Goal: Task Accomplishment & Management: Use online tool/utility

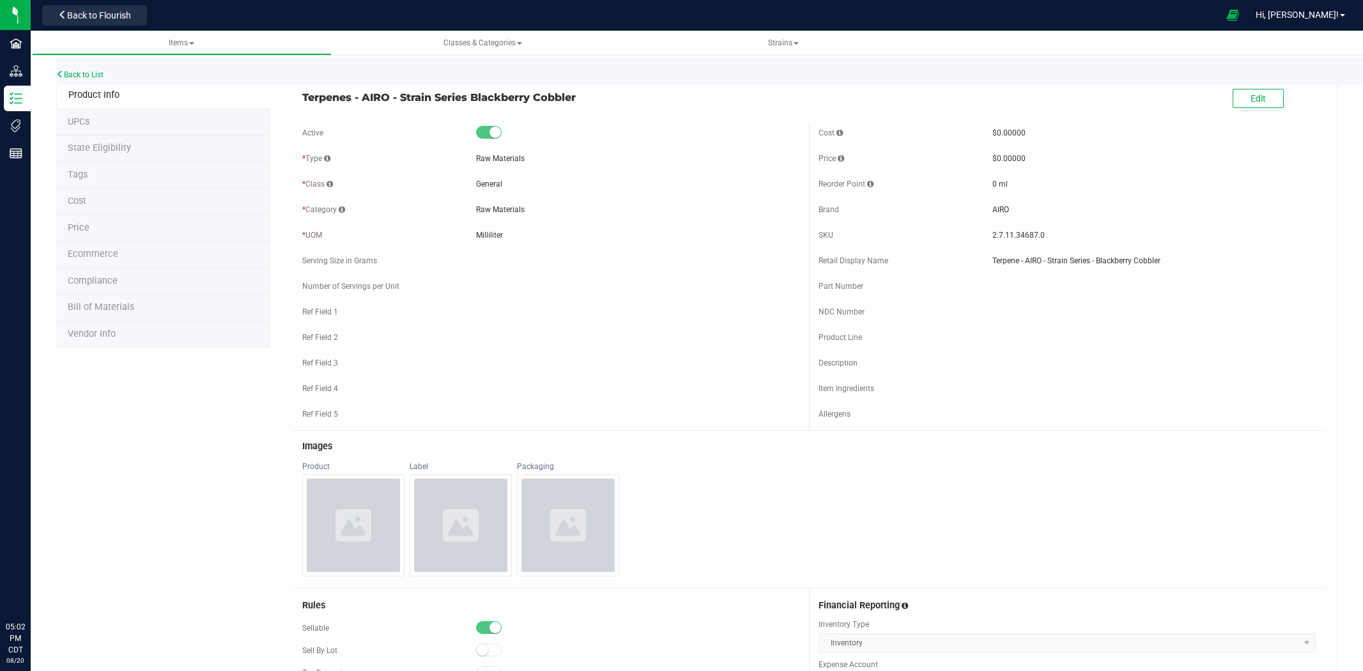
click at [684, 187] on div "* Class General" at bounding box center [550, 183] width 497 height 19
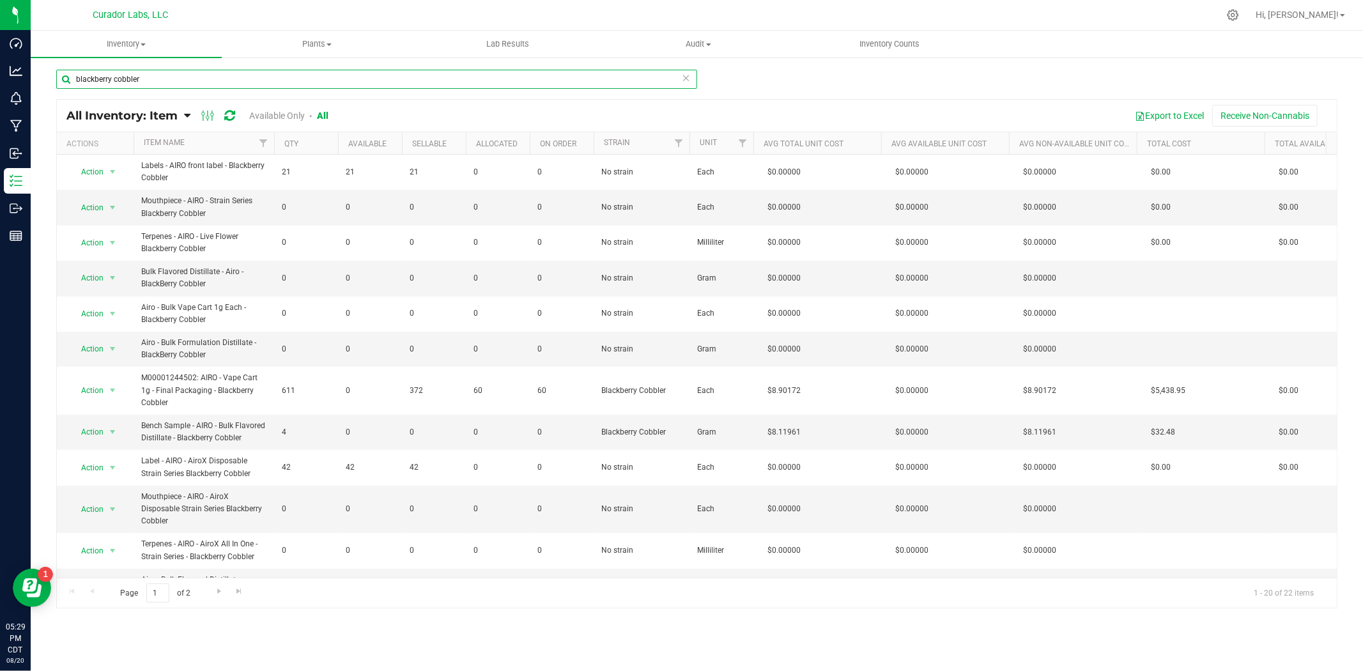
drag, startPoint x: 156, startPoint y: 84, endPoint x: -96, endPoint y: 87, distance: 251.7
click at [0, 87] on html "Dashboard Analytics Monitoring Manufacturing Inbound Inventory Outbound Reports…" at bounding box center [681, 335] width 1363 height 671
paste input "Labeled Tube - Safe Bet - 3 Pack .5g Infused Rolls Pop Top Tube THC M Diamond o…"
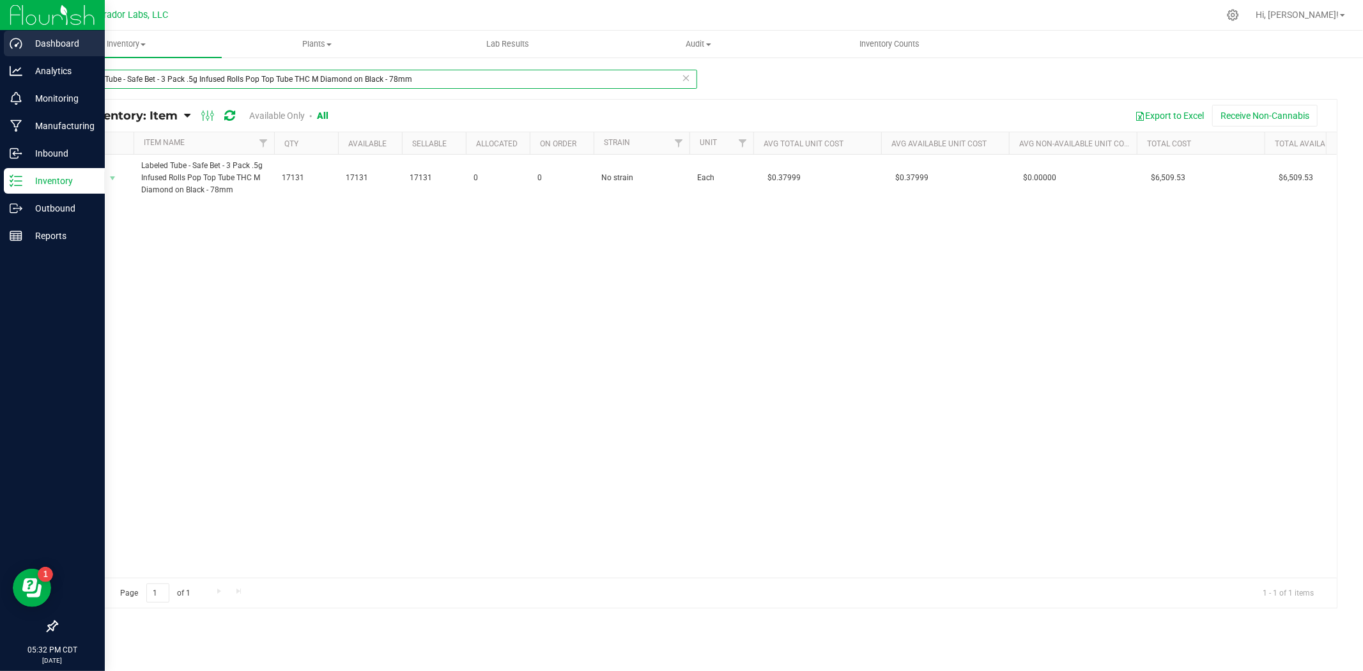
type input "Labeled Tube - Safe Bet - 3 Pack .5g Infused Rolls Pop Top Tube THC M Diamond o…"
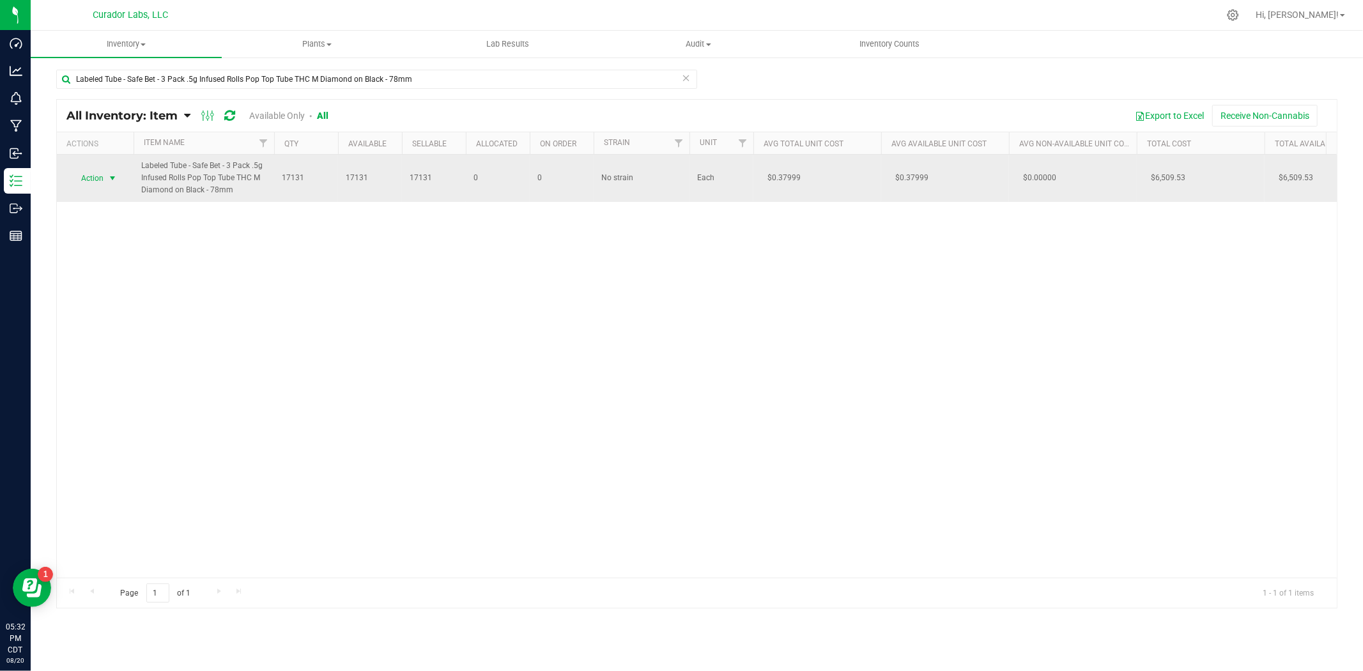
click at [93, 176] on span "Action" at bounding box center [87, 178] width 34 height 18
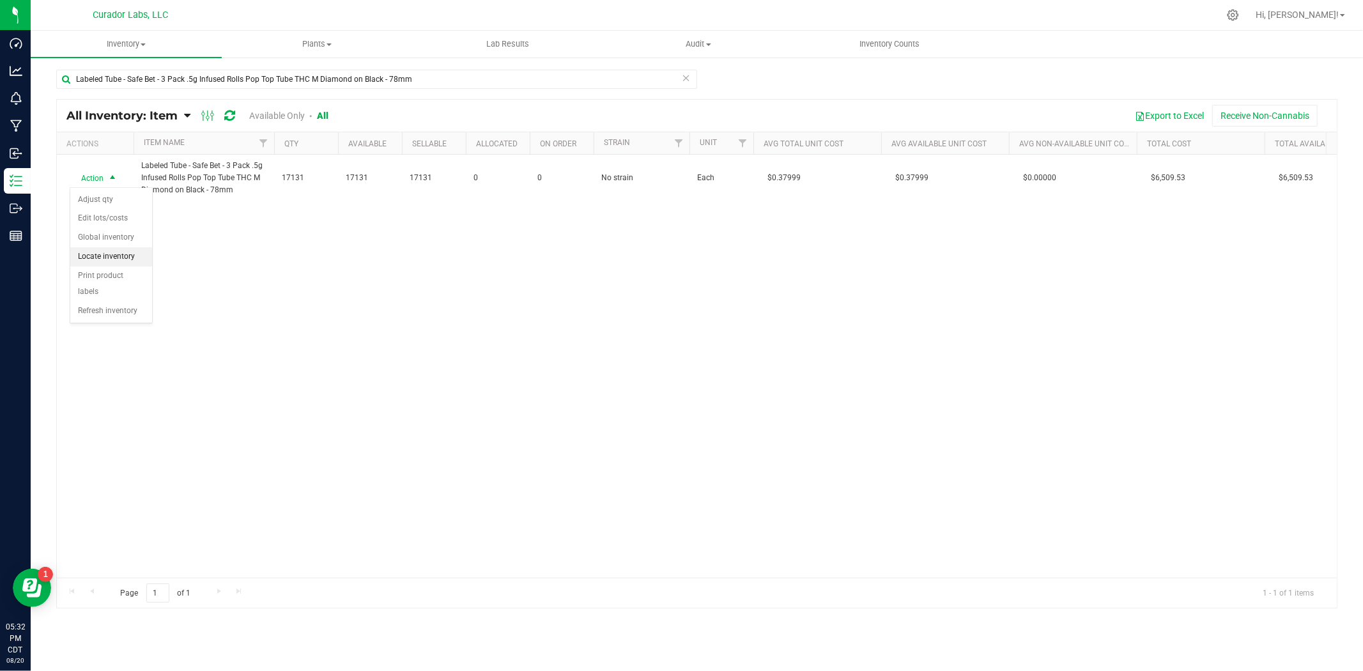
click at [83, 263] on li "Locate inventory" at bounding box center [111, 256] width 82 height 19
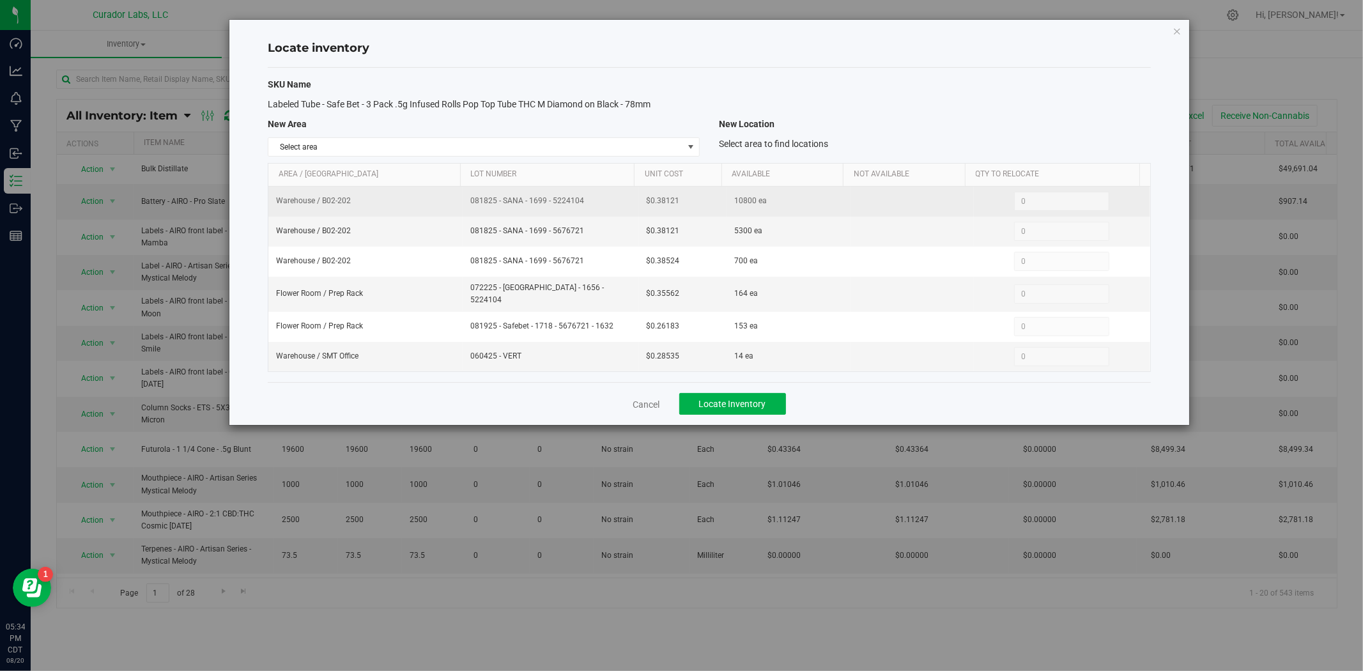
drag, startPoint x: 596, startPoint y: 209, endPoint x: 443, endPoint y: 210, distance: 152.7
click at [443, 210] on tr "Warehouse / B02-202 081825 - SANA - 1699 - 5224104 $0.38121 10800 ea 0 0" at bounding box center [709, 202] width 882 height 30
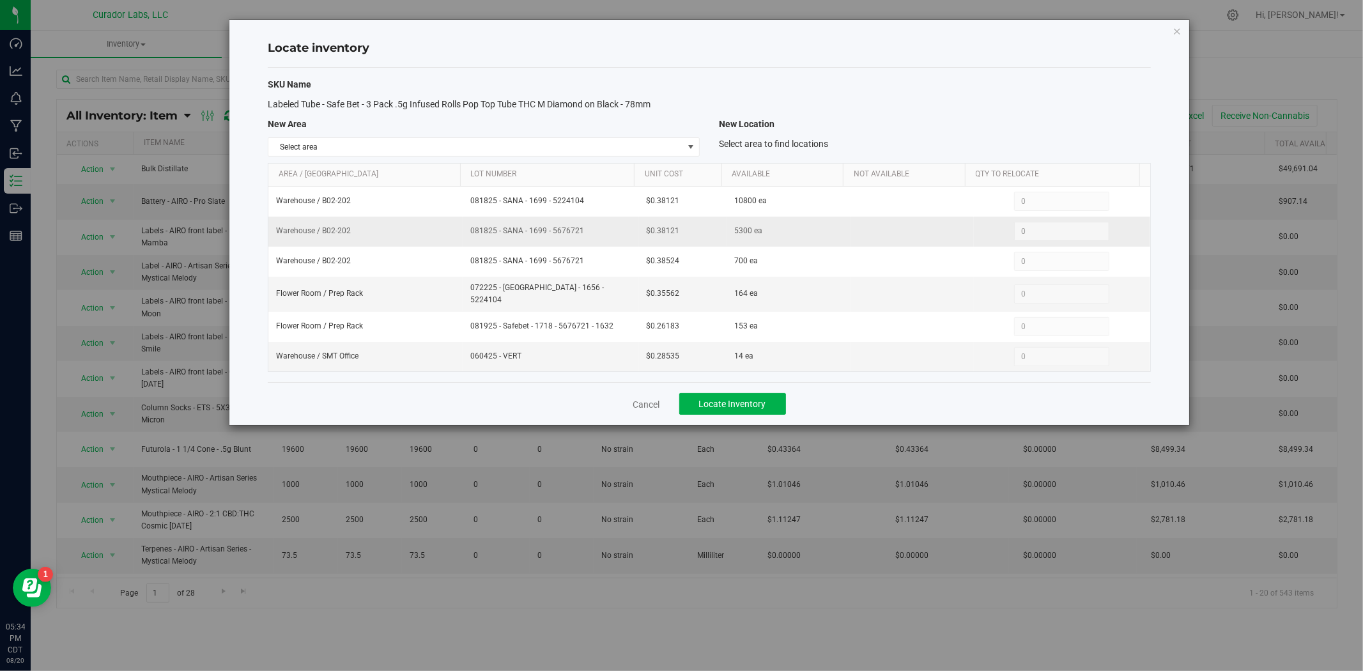
drag, startPoint x: 605, startPoint y: 226, endPoint x: 456, endPoint y: 238, distance: 149.3
click at [456, 238] on tr "Warehouse / B02-202 081825 - SANA - 1699 - 5676721 $0.38121 5300 ea 0 0" at bounding box center [709, 232] width 882 height 30
copy tr "081825 - SANA - 1699 - 5676721"
click at [517, 151] on span "Select area" at bounding box center [475, 147] width 415 height 18
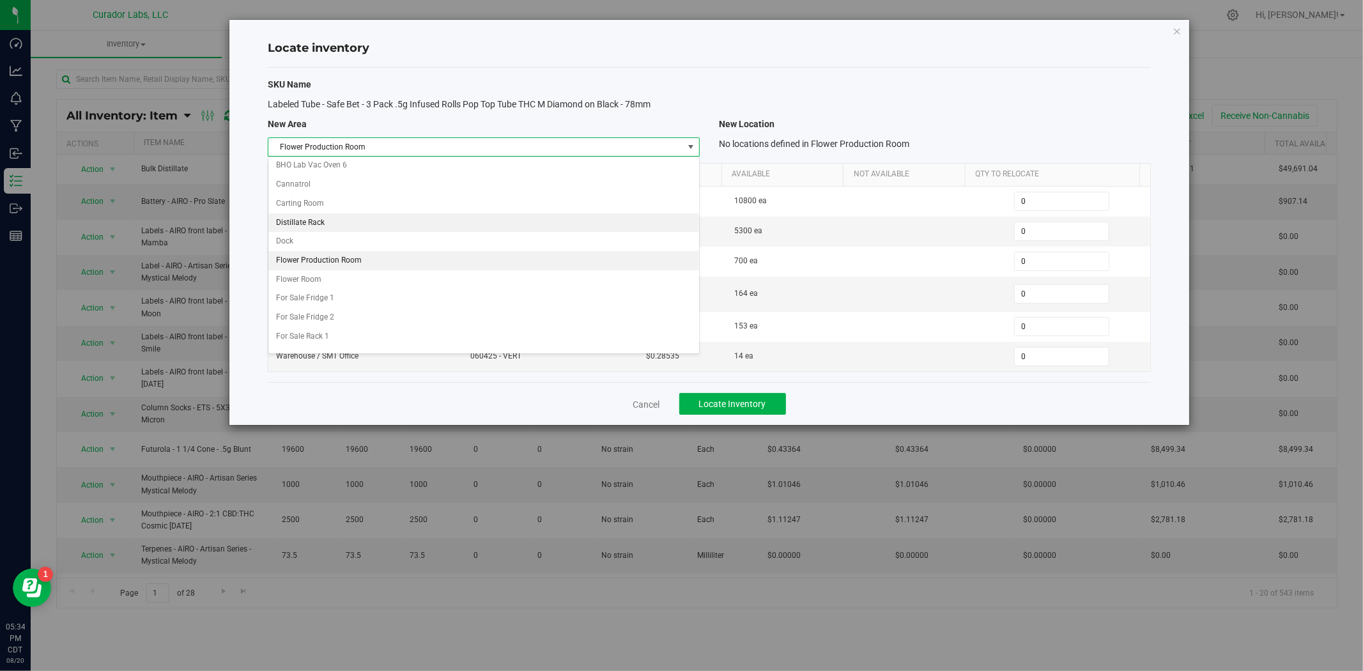
scroll to position [284, 0]
click at [379, 269] on li "Flower Room" at bounding box center [483, 264] width 431 height 19
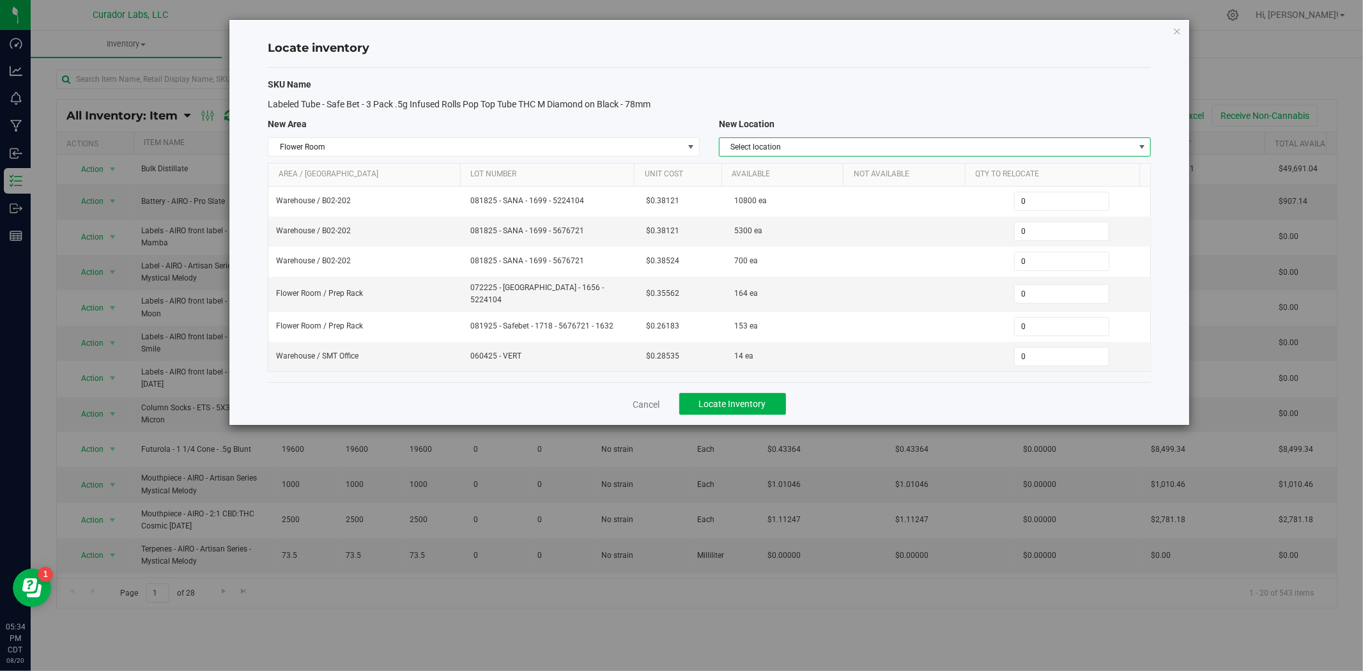
click at [739, 139] on span "Select location" at bounding box center [926, 147] width 415 height 18
click at [764, 245] on li "Prep Rack" at bounding box center [934, 244] width 431 height 19
drag, startPoint x: 1043, startPoint y: 233, endPoint x: 971, endPoint y: 236, distance: 71.7
click at [974, 236] on td "0 0" at bounding box center [1062, 232] width 176 height 30
type input "2400"
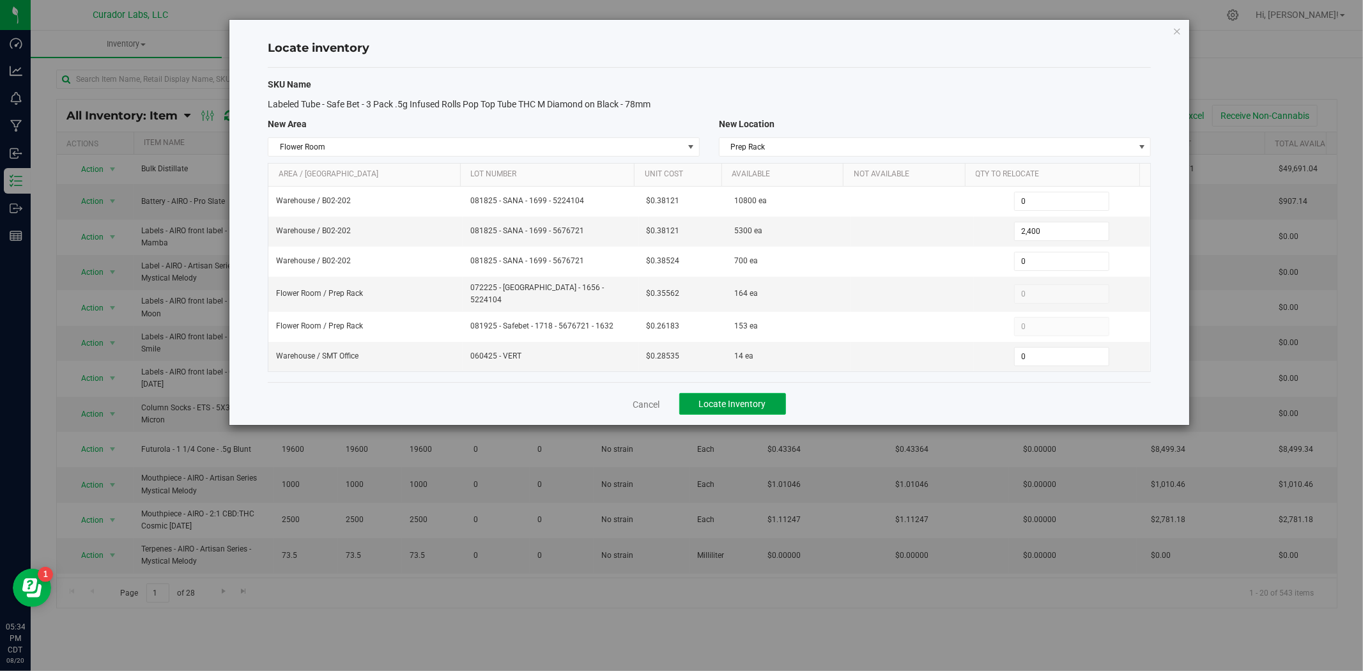
click at [746, 403] on span "Locate Inventory" at bounding box center [732, 404] width 67 height 10
